Goal: Task Accomplishment & Management: Complete application form

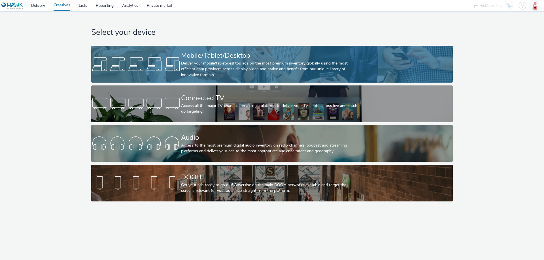
click at [144, 65] on div at bounding box center [136, 64] width 90 height 18
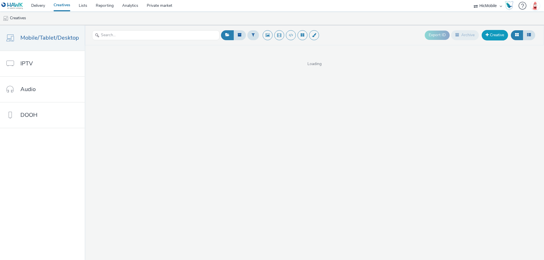
click at [494, 39] on link "Creative" at bounding box center [494, 35] width 26 height 10
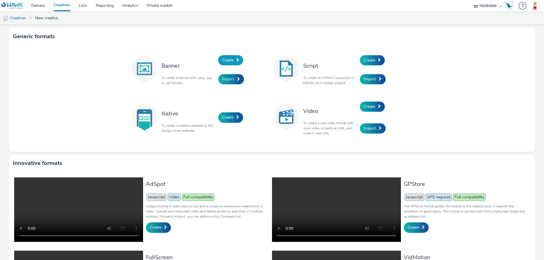
click at [234, 58] on link "Create" at bounding box center [230, 60] width 25 height 10
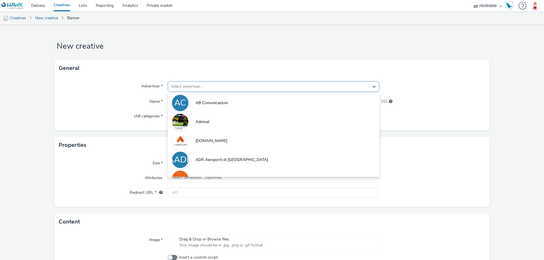
click at [216, 85] on div at bounding box center [268, 86] width 195 height 7
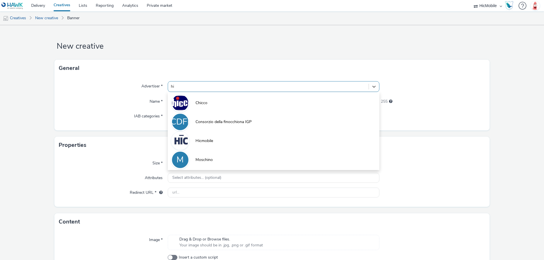
type input "hic"
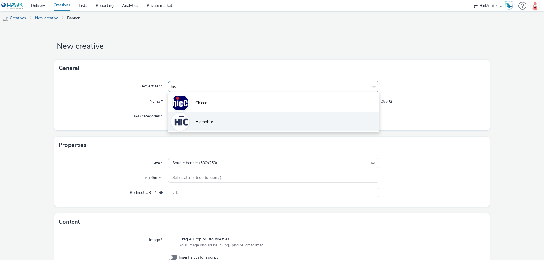
click at [210, 118] on li "Hicmobile" at bounding box center [274, 121] width 212 height 19
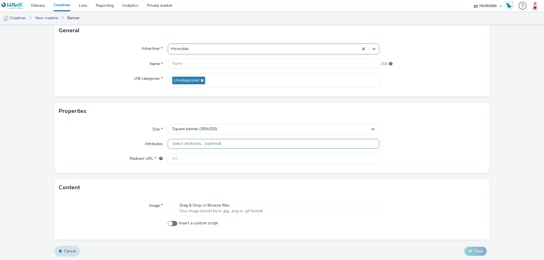
scroll to position [39, 0]
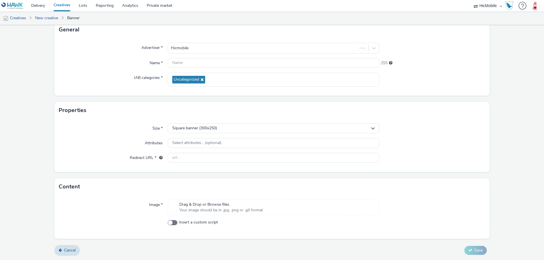
click at [203, 211] on span "Your image should be in .jpg, .png or .gif format" at bounding box center [221, 211] width 84 height 6
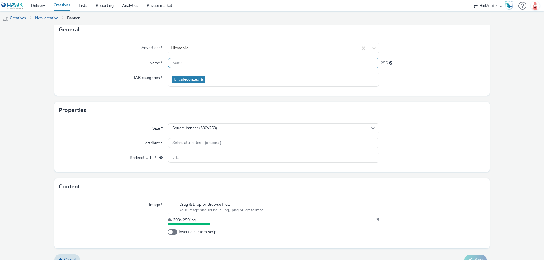
click at [181, 60] on input "text" at bounding box center [274, 63] width 212 height 10
paste input "300 × 250"
click at [171, 62] on input "300 × 250" at bounding box center [274, 63] width 212 height 10
click at [468, 83] on div at bounding box center [432, 80] width 106 height 14
click at [201, 63] on input "AppDottori300 × 250" at bounding box center [274, 63] width 212 height 10
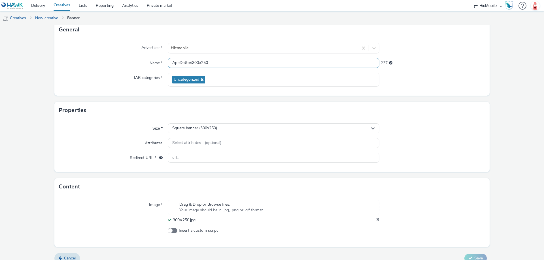
type input "AppDottori300 x250"
click at [495, 88] on form "New creative General Advertiser * Hicmobile Name * AppDottori300 x250 237 IAB c…" at bounding box center [272, 128] width 544 height 282
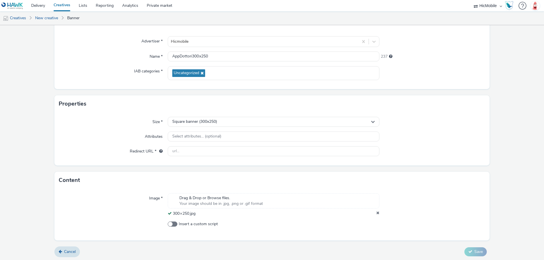
scroll to position [46, 0]
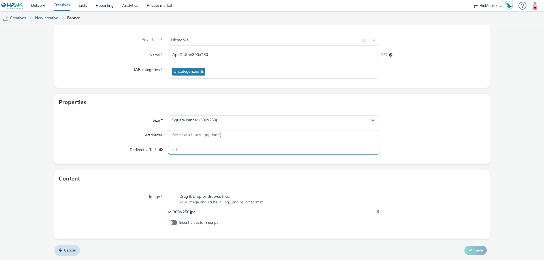
click at [210, 150] on input "text" at bounding box center [274, 150] width 212 height 10
paste input "[URL][DOMAIN_NAME]"
type input "[URL][DOMAIN_NAME]"
click at [461, 112] on div "Size * Square banner (300x250) Attributes Select attributes... (optional) Redir…" at bounding box center [271, 137] width 435 height 53
click at [468, 252] on icon at bounding box center [470, 250] width 4 height 4
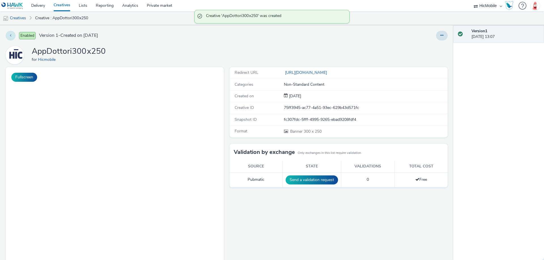
click at [11, 34] on icon at bounding box center [10, 35] width 1 height 4
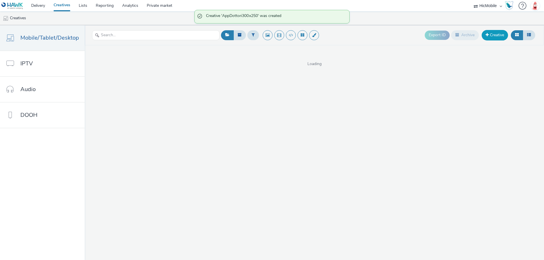
click at [495, 33] on link "Creative" at bounding box center [494, 35] width 26 height 10
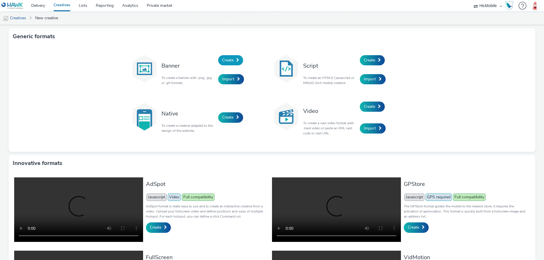
click at [229, 61] on span "Create" at bounding box center [227, 59] width 11 height 5
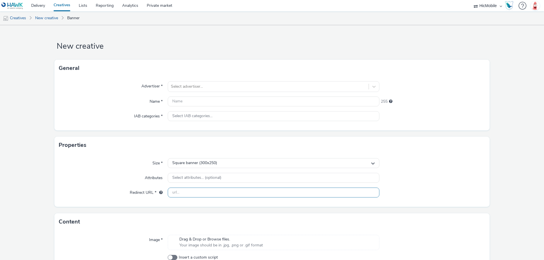
click at [214, 196] on input "text" at bounding box center [274, 193] width 212 height 10
paste input "[URL][DOMAIN_NAME]"
type input "[URL][DOMAIN_NAME]"
click at [240, 235] on div "Image * Drag & Drop or Browse files. Your image should be in .jpg, .png or .gif…" at bounding box center [271, 253] width 435 height 44
click at [229, 246] on span "Your image should be in .jpg, .png or .gif format" at bounding box center [221, 246] width 84 height 6
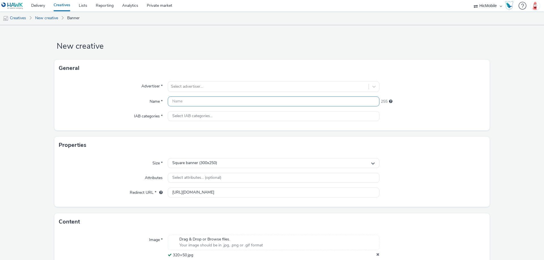
click at [217, 102] on input "text" at bounding box center [274, 102] width 212 height 10
type input "a"
paste input "320 × 50"
type input "AppDottori 320 × 50"
click at [248, 84] on div at bounding box center [268, 86] width 195 height 7
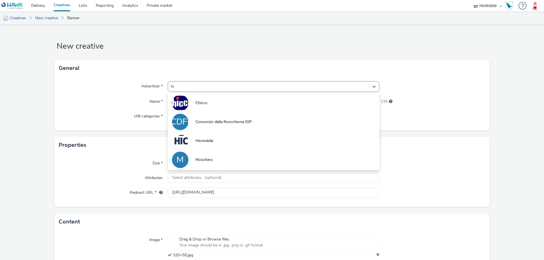
type input "hic"
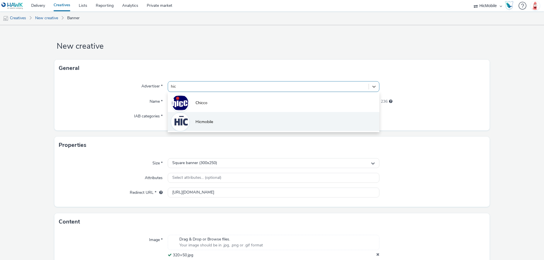
click at [249, 120] on li "Hicmobile" at bounding box center [274, 121] width 212 height 19
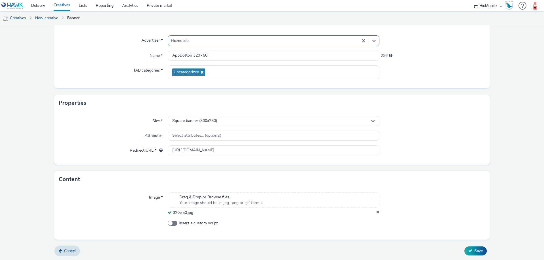
scroll to position [46, 0]
click at [265, 123] on div "Square banner (300x250)" at bounding box center [274, 121] width 212 height 10
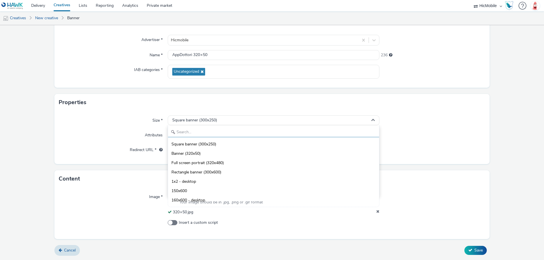
click at [236, 136] on input "text" at bounding box center [273, 132] width 211 height 10
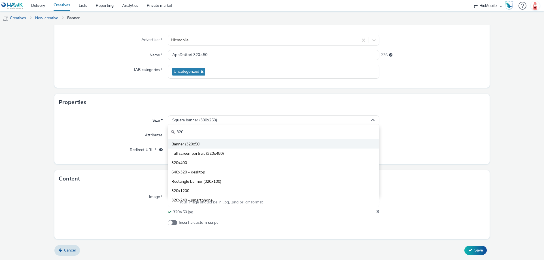
type input "320"
click at [253, 146] on li "Banner (320x50)" at bounding box center [273, 143] width 211 height 9
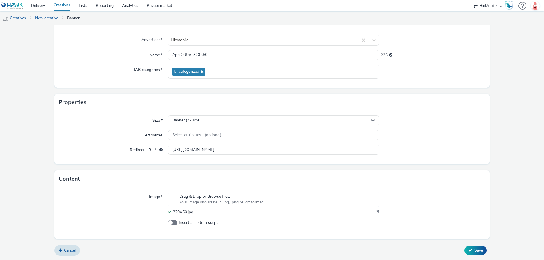
click at [458, 143] on div "Size * Banner (320x50) Attributes Select attributes... (optional) Redirect URL …" at bounding box center [271, 137] width 435 height 53
click at [468, 251] on button "Save" at bounding box center [475, 250] width 22 height 9
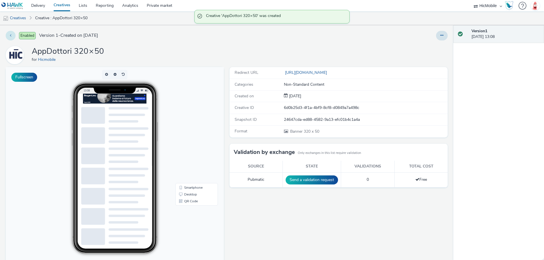
click at [13, 37] on button at bounding box center [11, 36] width 10 height 10
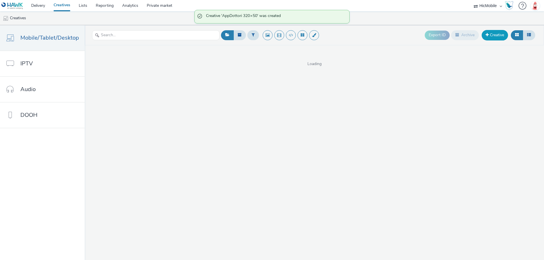
click at [492, 33] on link "Creative" at bounding box center [494, 35] width 26 height 10
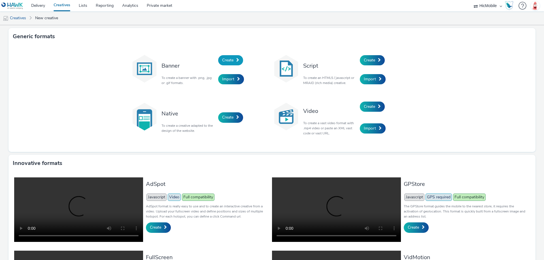
click at [227, 64] on link "Create" at bounding box center [230, 60] width 25 height 10
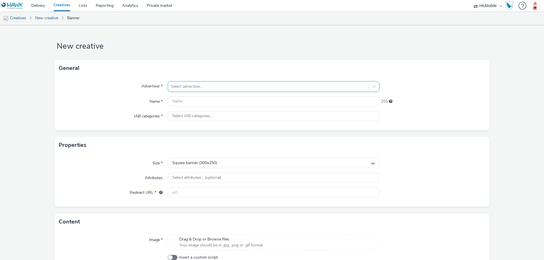
click at [207, 87] on div at bounding box center [268, 86] width 195 height 7
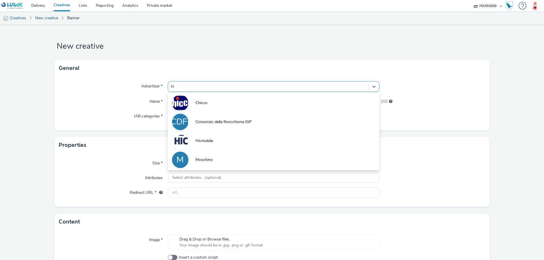
type input "hic"
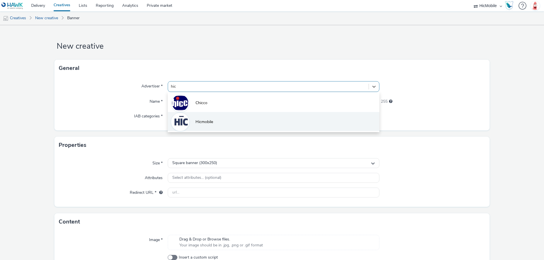
drag, startPoint x: 208, startPoint y: 109, endPoint x: 209, endPoint y: 120, distance: 11.6
click at [209, 120] on div "Chicco Hicmobile" at bounding box center [274, 112] width 212 height 40
click at [209, 120] on span "Hicmobile" at bounding box center [204, 122] width 18 height 6
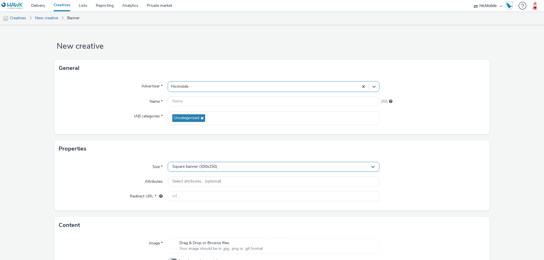
click at [206, 166] on span "Square banner (300x250)" at bounding box center [194, 167] width 45 height 5
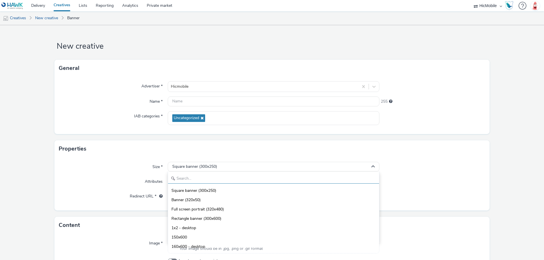
click at [206, 176] on input "text" at bounding box center [273, 179] width 211 height 10
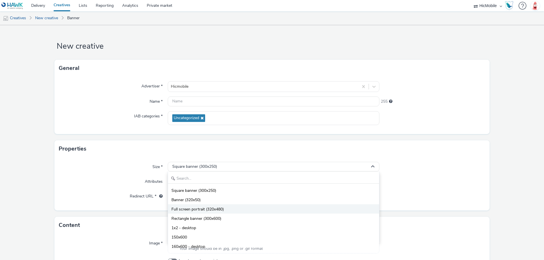
click at [205, 210] on span "Full screen portrait (320x480)" at bounding box center [197, 210] width 52 height 6
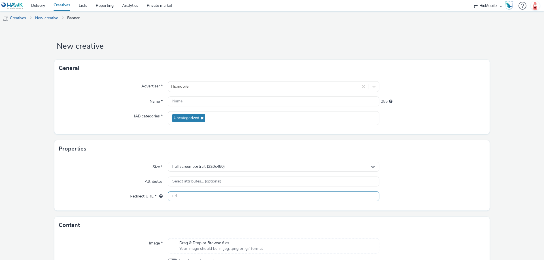
click at [231, 199] on input "text" at bounding box center [274, 196] width 212 height 10
paste input "[URL][DOMAIN_NAME]"
type input "[URL][DOMAIN_NAME]"
click at [491, 151] on form "New creative General Advertiser * Hicmobile Name * 255 IAB categories * Uncateg…" at bounding box center [272, 162] width 544 height 274
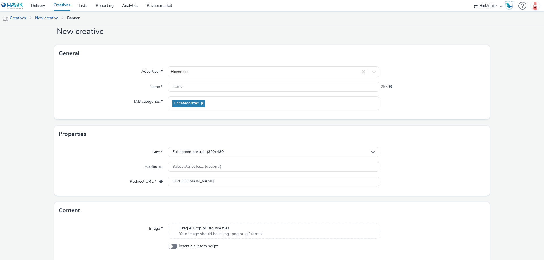
scroll to position [39, 0]
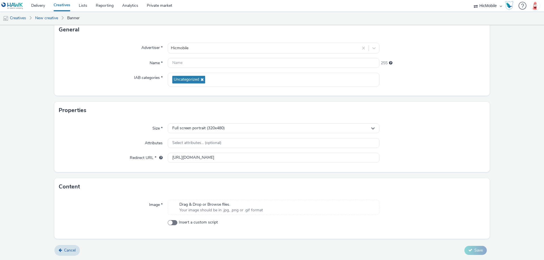
click at [249, 211] on span "Your image should be in .jpg, .png or .gif format" at bounding box center [221, 211] width 84 height 6
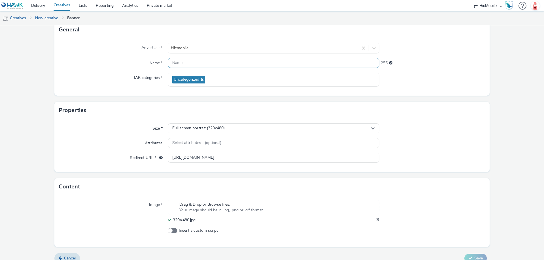
click at [223, 65] on input "text" at bounding box center [274, 63] width 212 height 10
type input "a"
paste input "320 × 480"
type input "AppDottori 320 × 480"
click at [498, 101] on form "New creative General Advertiser * Hicmobile Name * AppDottori 320 × 480 235 IAB…" at bounding box center [272, 128] width 544 height 282
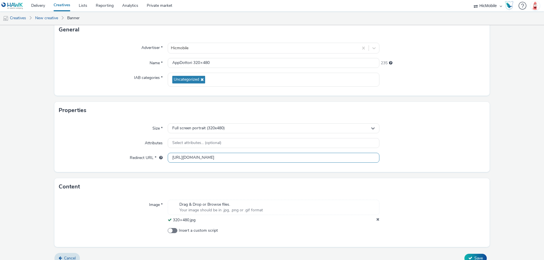
click at [300, 160] on input "[URL][DOMAIN_NAME]" at bounding box center [274, 158] width 212 height 10
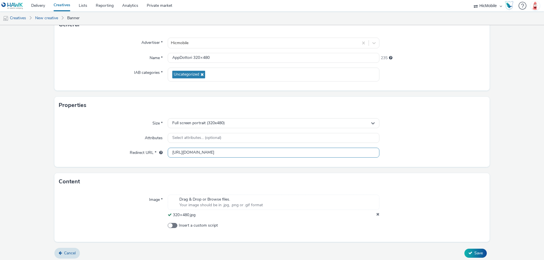
scroll to position [46, 0]
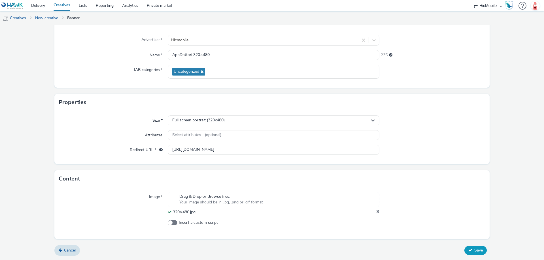
click at [473, 247] on button "Save" at bounding box center [475, 250] width 22 height 9
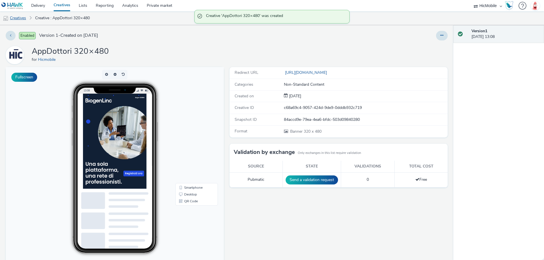
click at [26, 15] on link "Creatives" at bounding box center [14, 18] width 29 height 14
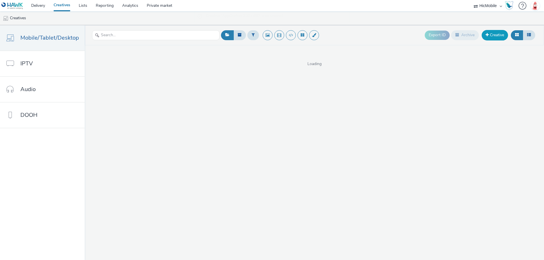
click at [495, 34] on link "Creative" at bounding box center [494, 35] width 26 height 10
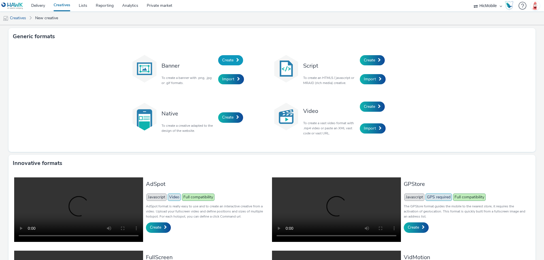
click at [236, 65] on link "Create" at bounding box center [230, 60] width 25 height 10
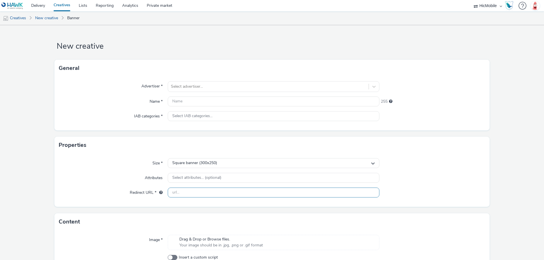
click at [213, 197] on input "text" at bounding box center [274, 193] width 212 height 10
paste input "[URL][DOMAIN_NAME]"
type input "[URL][DOMAIN_NAME]"
click at [212, 164] on span "Square banner (300x250)" at bounding box center [194, 163] width 45 height 5
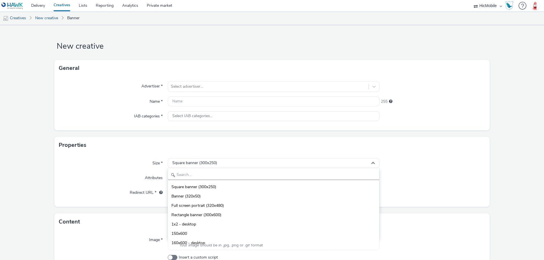
click at [213, 176] on input "text" at bounding box center [273, 175] width 211 height 10
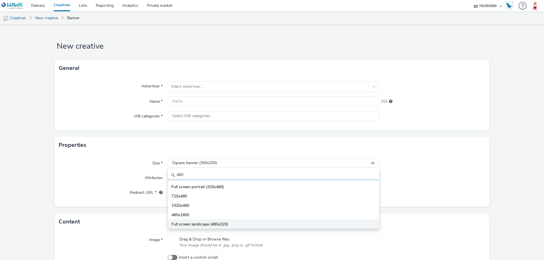
type input "480"
click at [215, 222] on span "Full screen landscape (480x320)" at bounding box center [199, 225] width 57 height 6
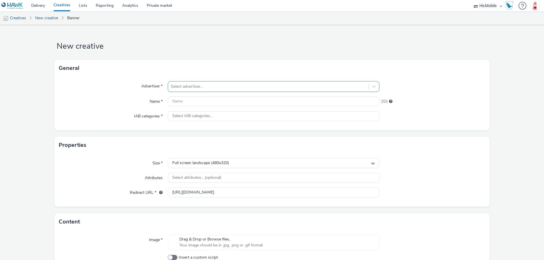
click at [227, 89] on div at bounding box center [268, 86] width 195 height 7
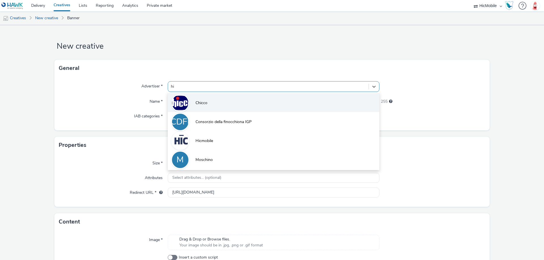
type input "hic"
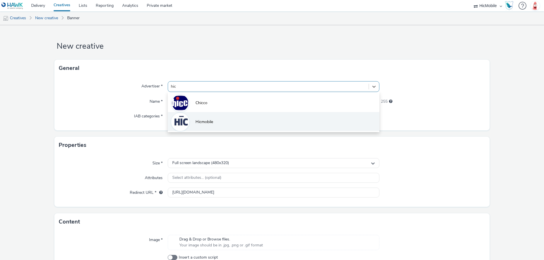
click at [221, 123] on li "Hicmobile" at bounding box center [274, 121] width 212 height 19
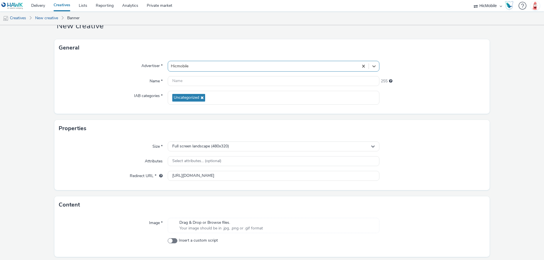
scroll to position [39, 0]
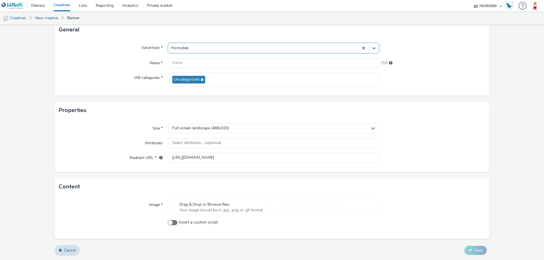
click at [190, 214] on div "Drag & Drop or Browse files. Your image should be in .jpg, .png or .gif format" at bounding box center [274, 207] width 212 height 15
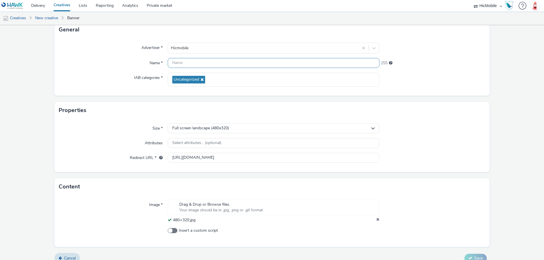
click at [191, 67] on input "text" at bounding box center [274, 63] width 212 height 10
paste input "480 × 320"
type input "AppDottori 480 × 320"
click at [464, 56] on div "Advertiser * Hicmobile Name * AppDottori 480 × 320 235 IAB categories * Uncateg…" at bounding box center [271, 66] width 435 height 57
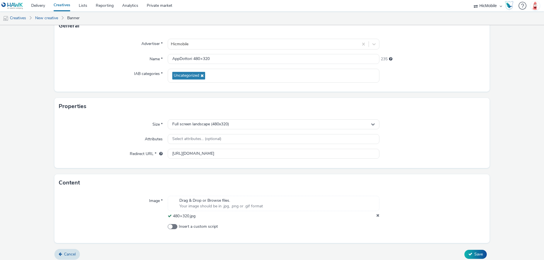
scroll to position [46, 0]
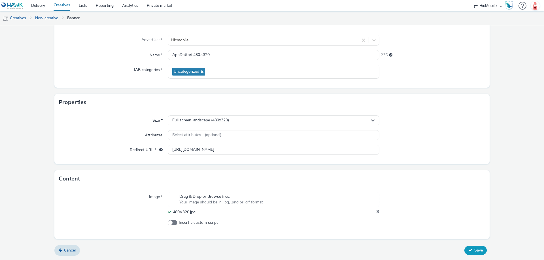
click at [469, 250] on button "Save" at bounding box center [475, 250] width 22 height 9
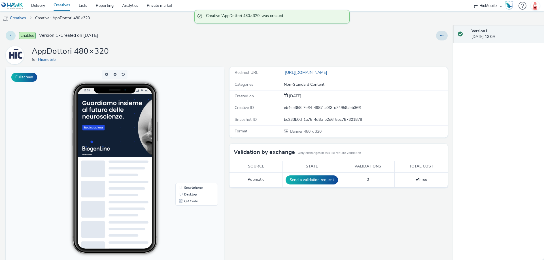
click at [13, 35] on button at bounding box center [11, 36] width 10 height 10
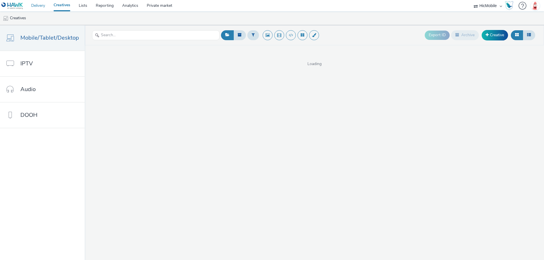
click at [45, 5] on link "Delivery" at bounding box center [38, 5] width 22 height 11
